Goal: Transaction & Acquisition: Purchase product/service

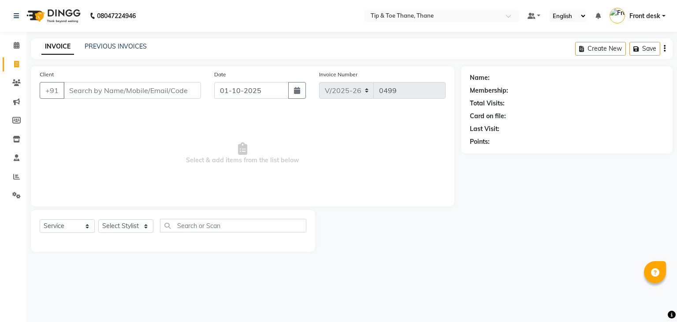
select select "5603"
select select "service"
click at [122, 89] on input "Client" at bounding box center [131, 90] width 137 height 17
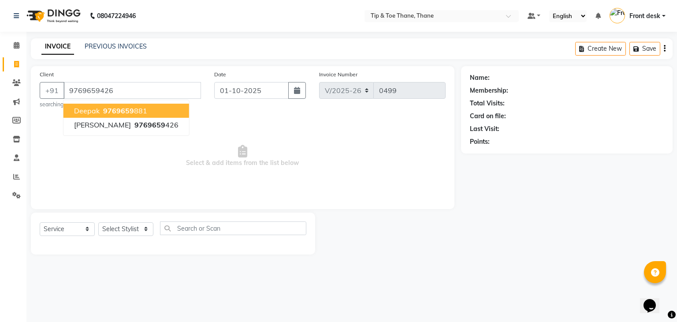
type input "9769659426"
select select "1: Object"
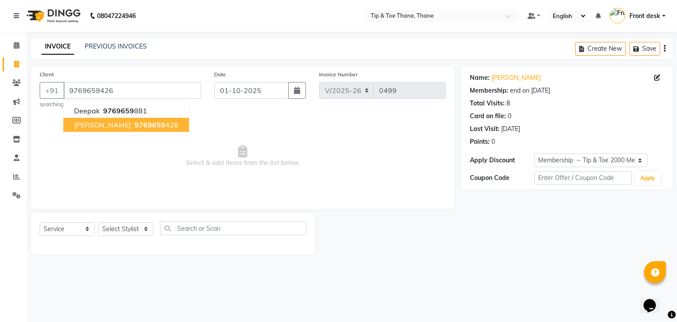
click at [111, 127] on span "[PERSON_NAME]" at bounding box center [102, 124] width 57 height 9
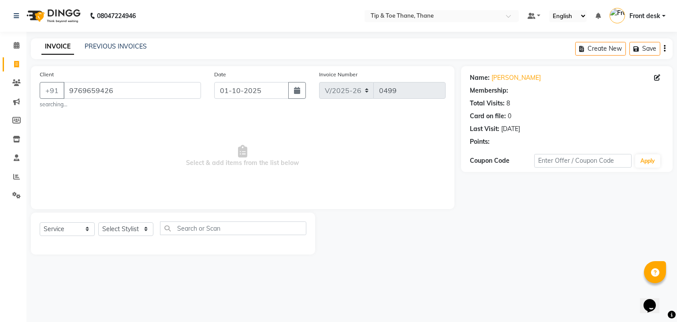
select select "1: Object"
click at [139, 228] on select "Select Stylist [PERSON_NAME] Front desk General Hemant [PERSON_NAME] Pooja Pooj…" at bounding box center [125, 229] width 55 height 14
select select "38276"
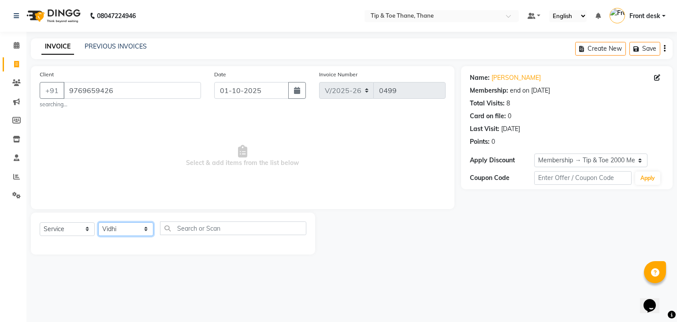
click at [98, 222] on select "Select Stylist [PERSON_NAME] Front desk General Hemant [PERSON_NAME] Pooja Pooj…" at bounding box center [125, 229] width 55 height 14
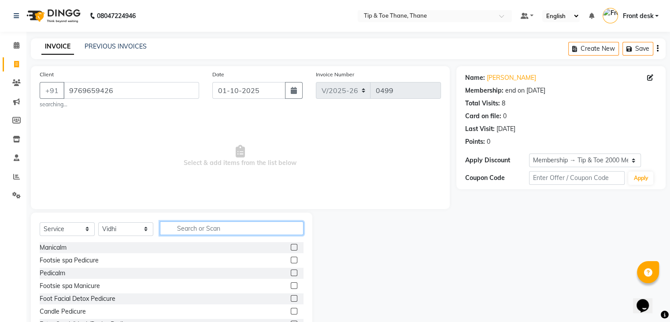
click at [226, 233] on input "text" at bounding box center [232, 228] width 144 height 14
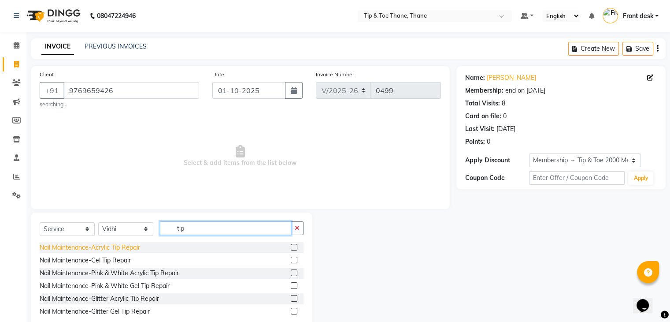
type input "tip"
click at [118, 245] on div "Nail Maintenance-Acrylic Tip Repair" at bounding box center [90, 247] width 100 height 9
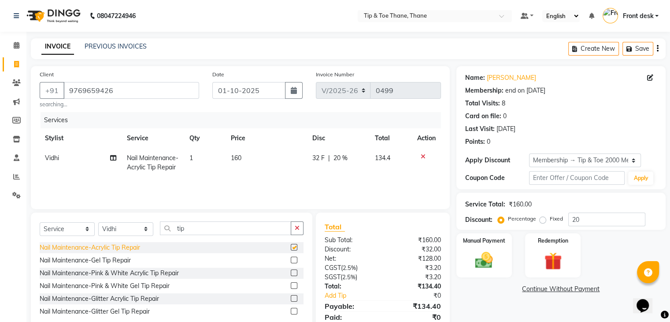
checkbox input "false"
click at [243, 159] on td "160" at bounding box center [267, 162] width 82 height 29
select select "38276"
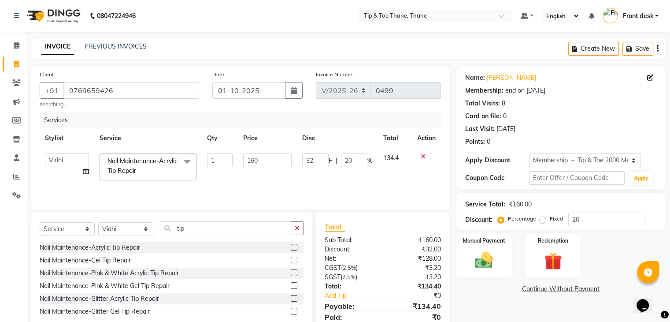
click at [243, 159] on input "160" at bounding box center [267, 160] width 48 height 14
click at [274, 161] on input "160" at bounding box center [267, 160] width 48 height 14
type input "1"
type input "200"
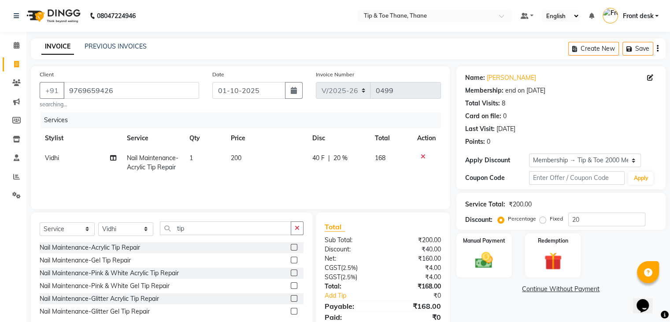
click at [343, 156] on span "20 %" at bounding box center [341, 157] width 14 height 9
select select "38276"
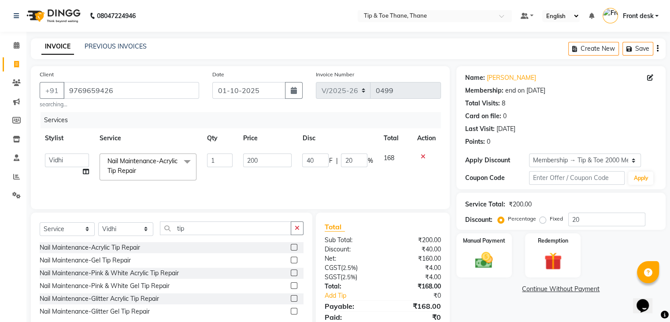
click at [343, 156] on input "20" at bounding box center [354, 160] width 26 height 14
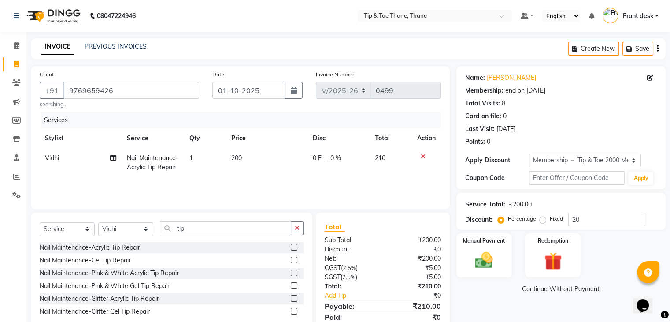
click at [388, 186] on div "Services Stylist Service Qty Price Disc Total Action [PERSON_NAME] Nail Mainten…" at bounding box center [240, 156] width 401 height 88
click at [487, 252] on img at bounding box center [484, 260] width 30 height 21
click at [529, 286] on span "GPay" at bounding box center [529, 289] width 18 height 10
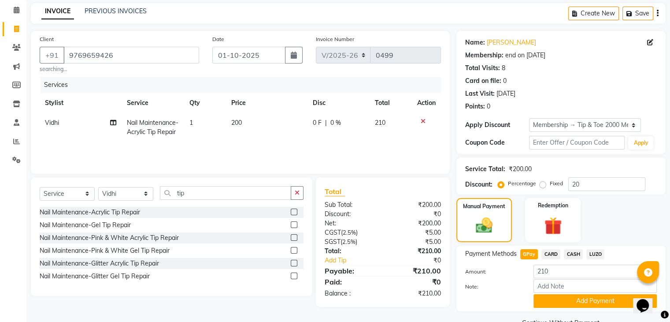
scroll to position [56, 0]
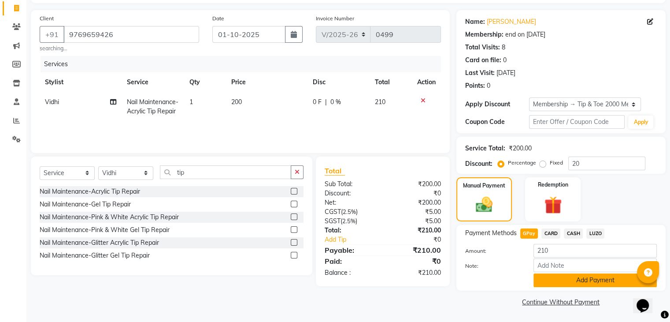
click at [556, 281] on button "Add Payment" at bounding box center [595, 280] width 123 height 14
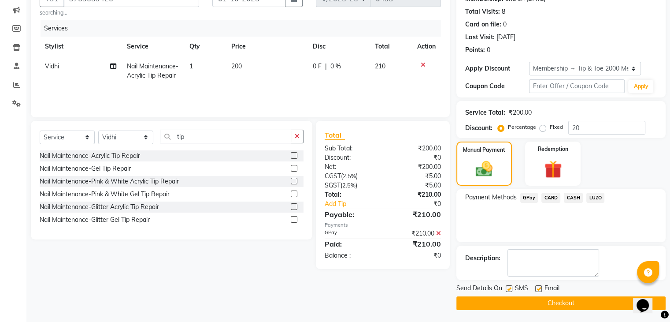
scroll to position [92, 0]
click at [527, 196] on span "GPay" at bounding box center [529, 197] width 18 height 10
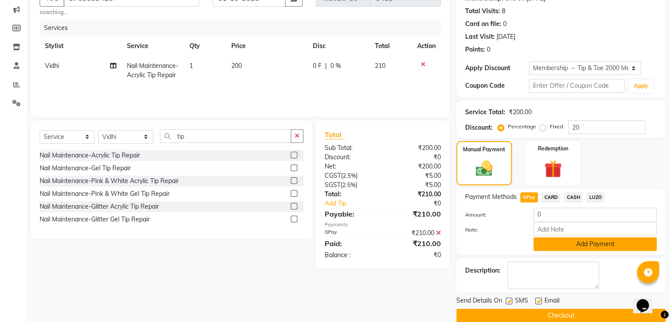
click at [587, 242] on button "Add Payment" at bounding box center [595, 244] width 123 height 14
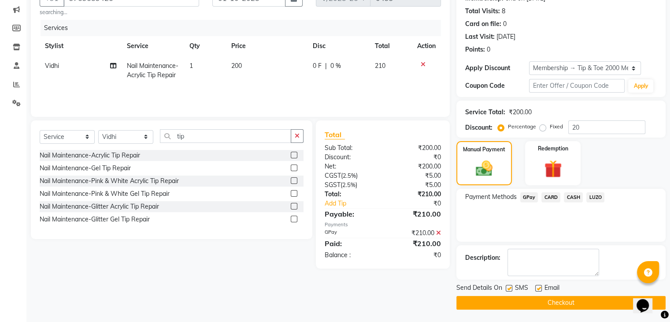
click at [567, 302] on button "Checkout" at bounding box center [560, 303] width 209 height 14
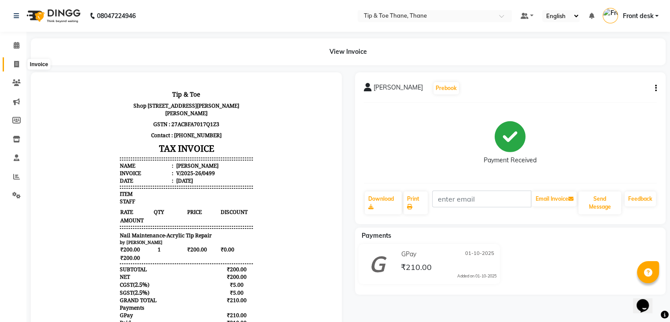
click at [17, 62] on icon at bounding box center [16, 64] width 5 height 7
select select "5603"
select select "service"
